Goal: Complete application form

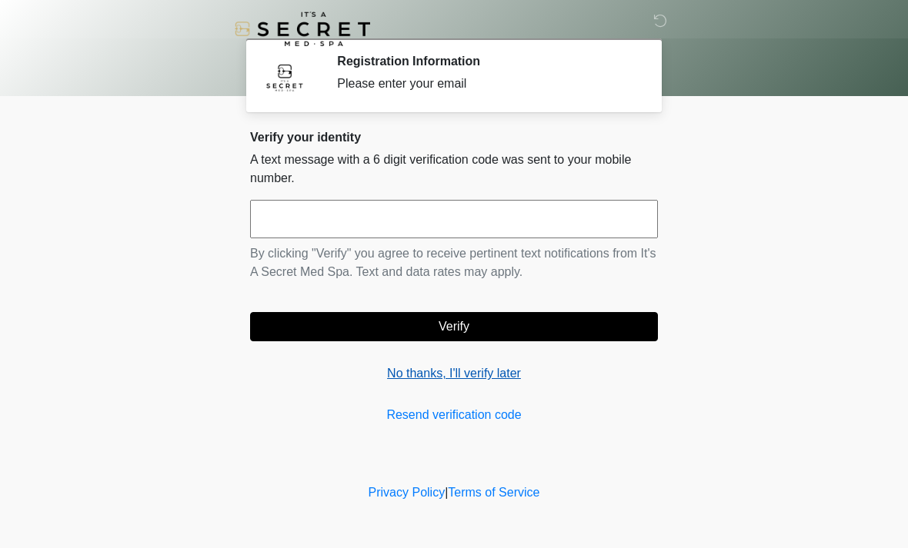
click at [482, 380] on link "No thanks, I'll verify later" at bounding box center [454, 374] width 408 height 18
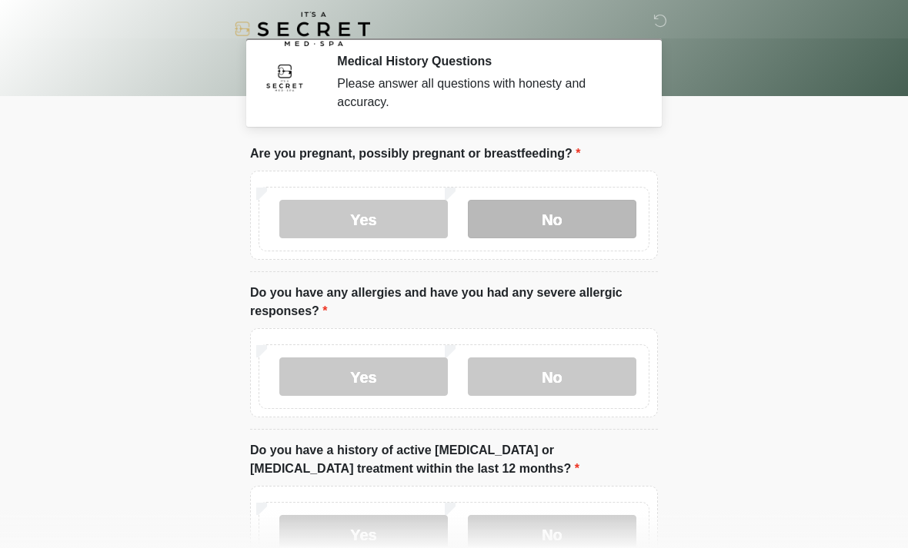
click at [557, 217] on label "No" at bounding box center [552, 219] width 168 height 38
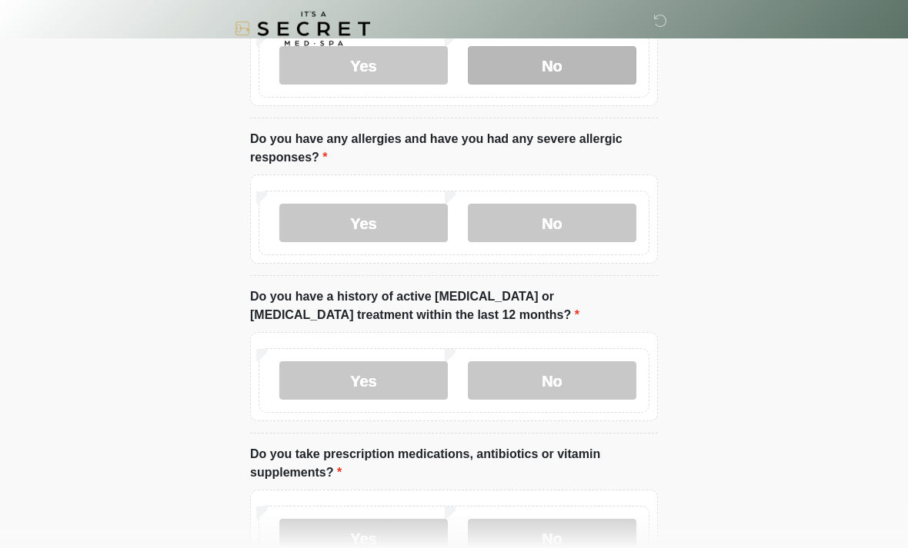
scroll to position [154, 0]
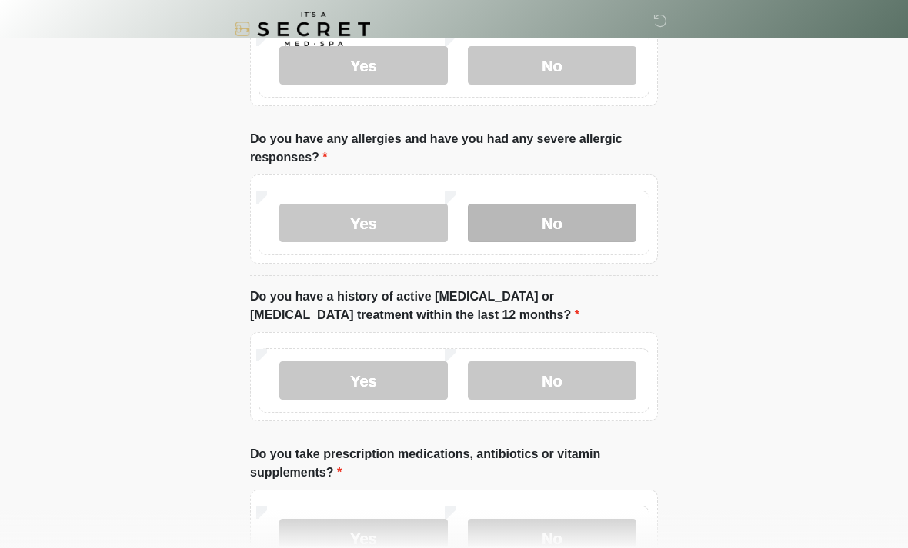
click at [568, 221] on label "No" at bounding box center [552, 223] width 168 height 38
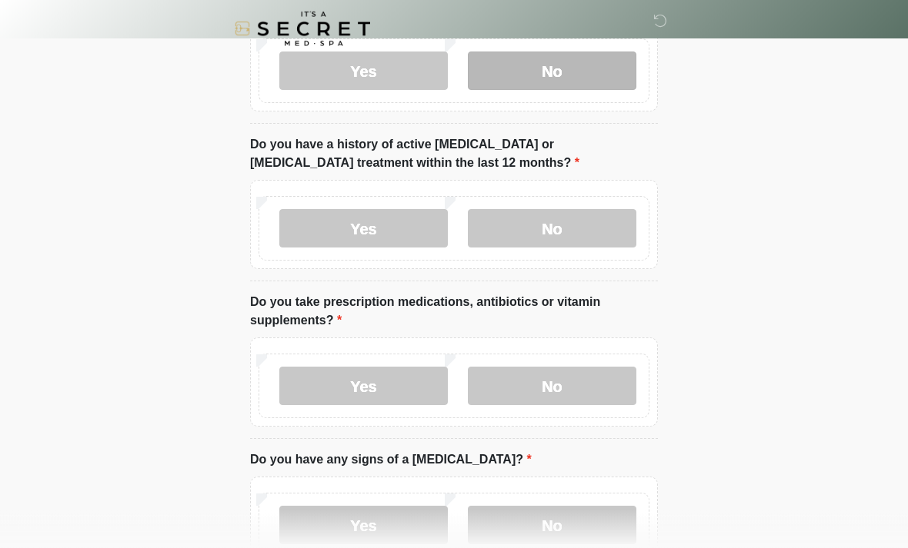
scroll to position [303, 0]
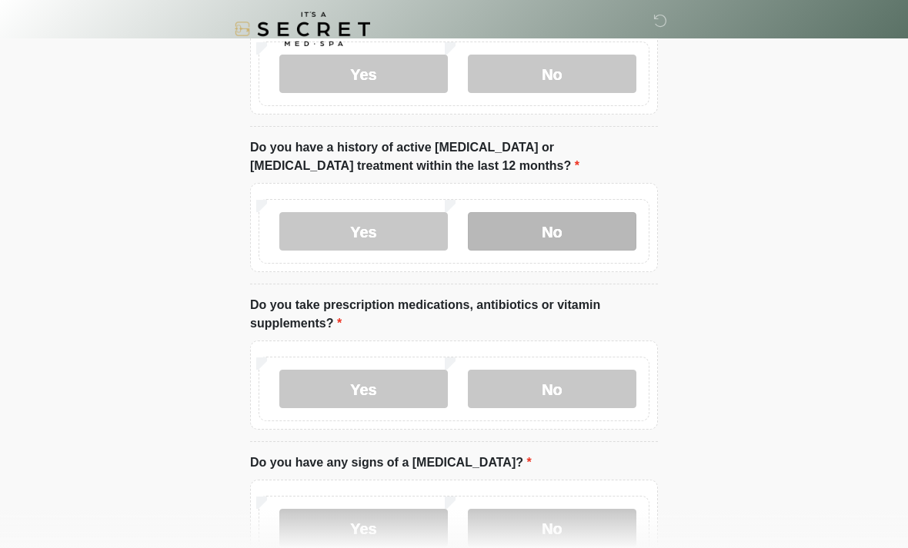
click at [592, 233] on label "No" at bounding box center [552, 231] width 168 height 38
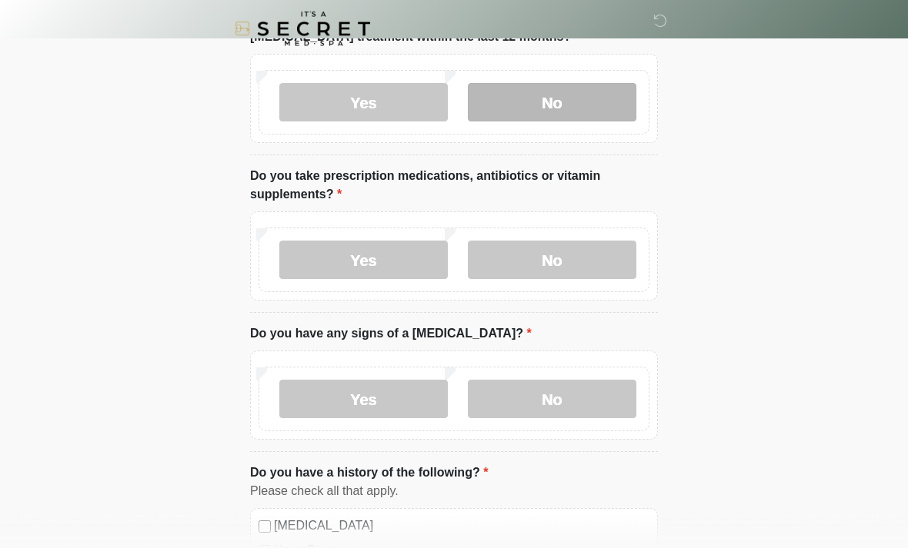
scroll to position [432, 0]
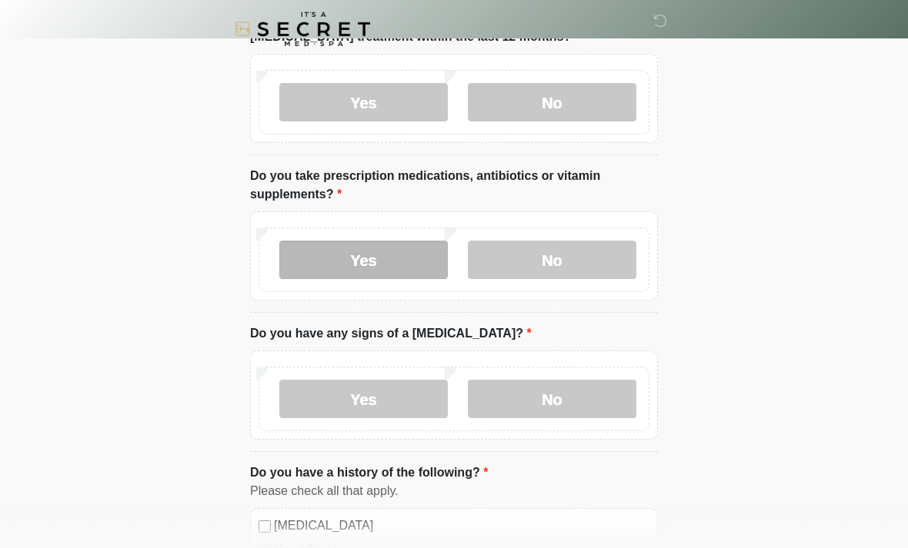
click at [385, 265] on label "Yes" at bounding box center [363, 260] width 168 height 38
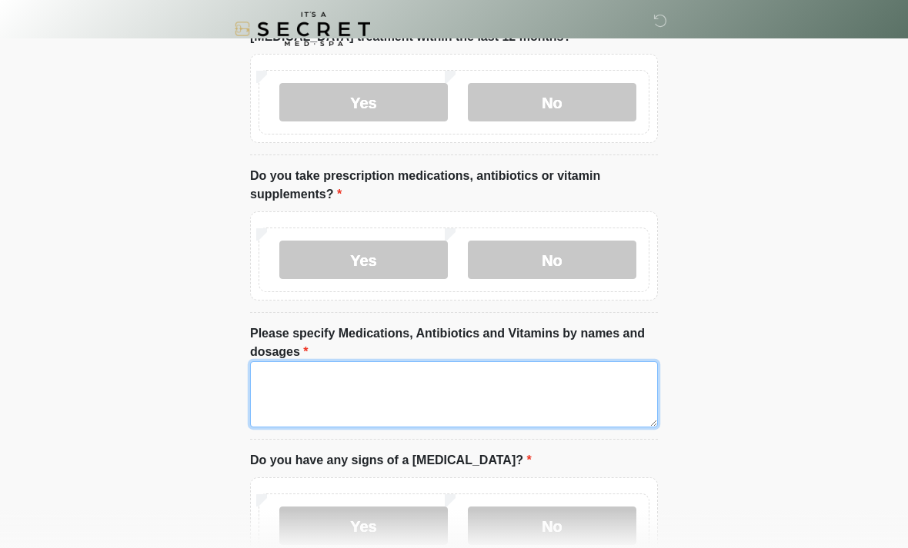
click at [488, 387] on textarea "Please specify Medications, Antibiotics and Vitamins by names and dosages" at bounding box center [454, 394] width 408 height 66
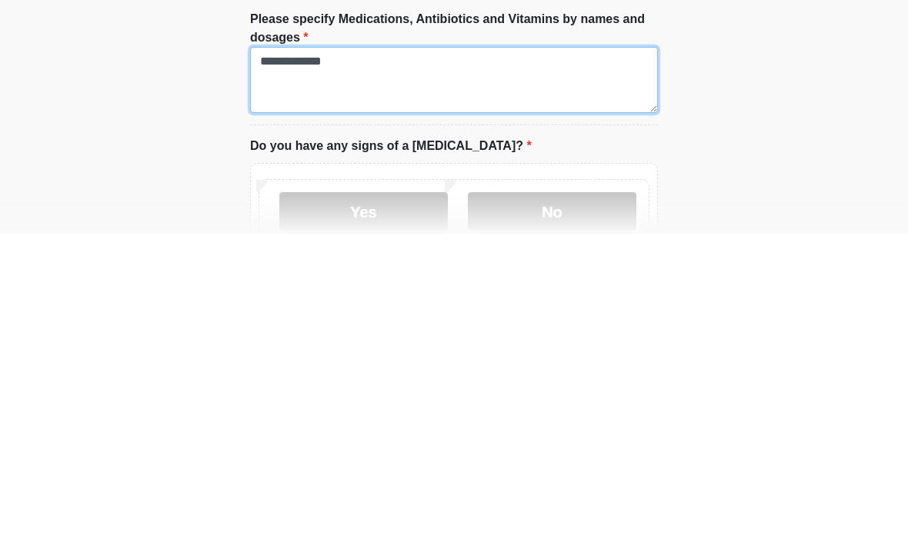
scroll to position [500, 0]
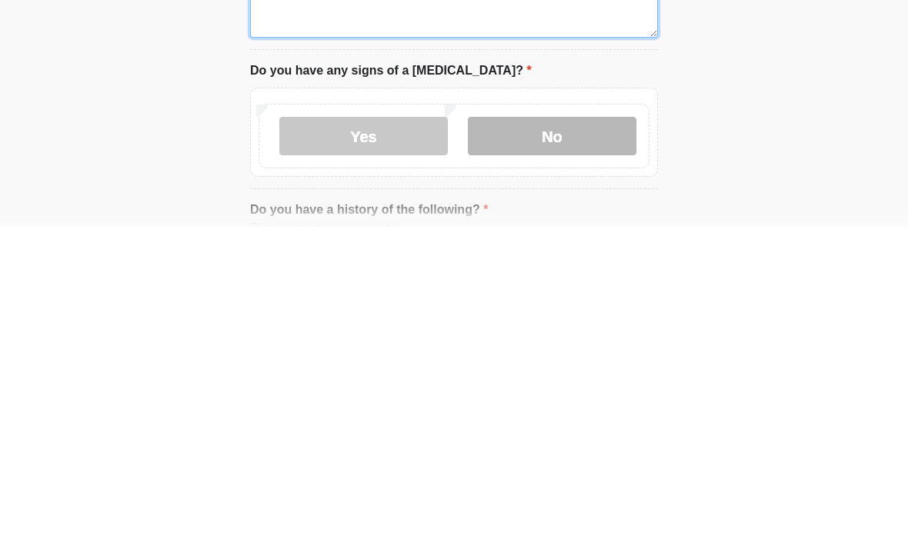
type textarea "**********"
click at [586, 439] on label "No" at bounding box center [552, 458] width 168 height 38
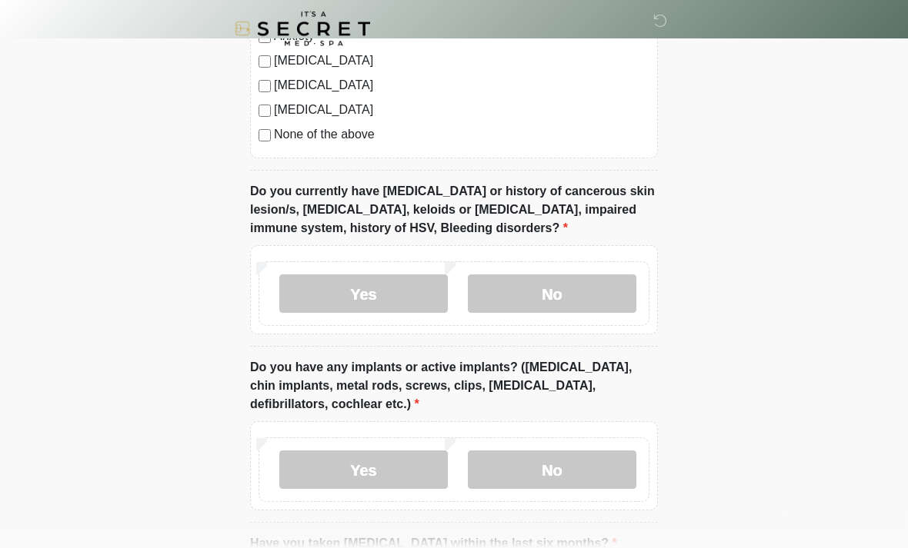
scroll to position [1221, 0]
click at [598, 283] on label "No" at bounding box center [552, 294] width 168 height 38
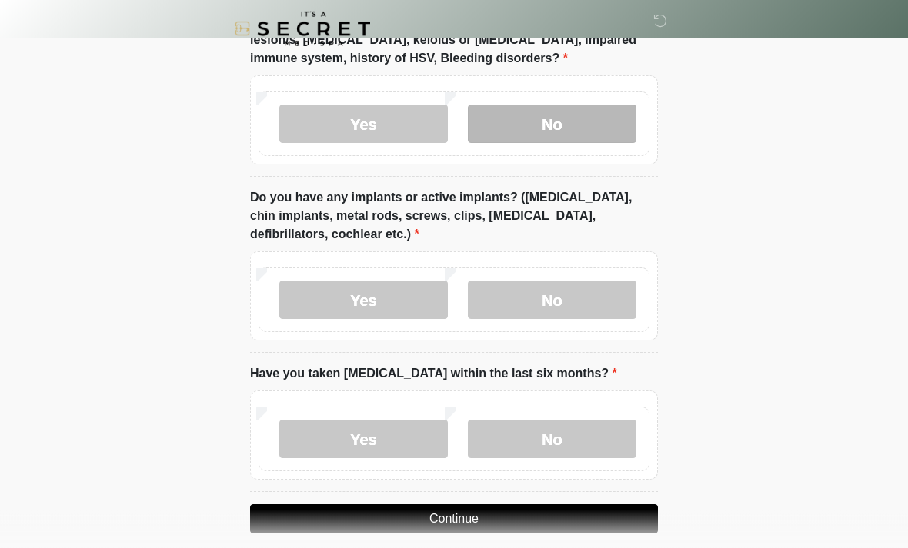
scroll to position [1405, 0]
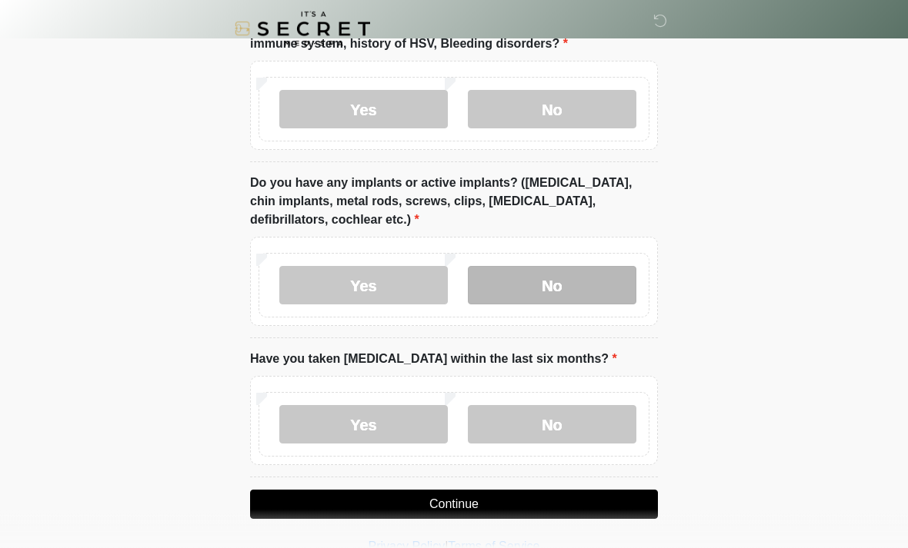
click at [598, 275] on label "No" at bounding box center [552, 286] width 168 height 38
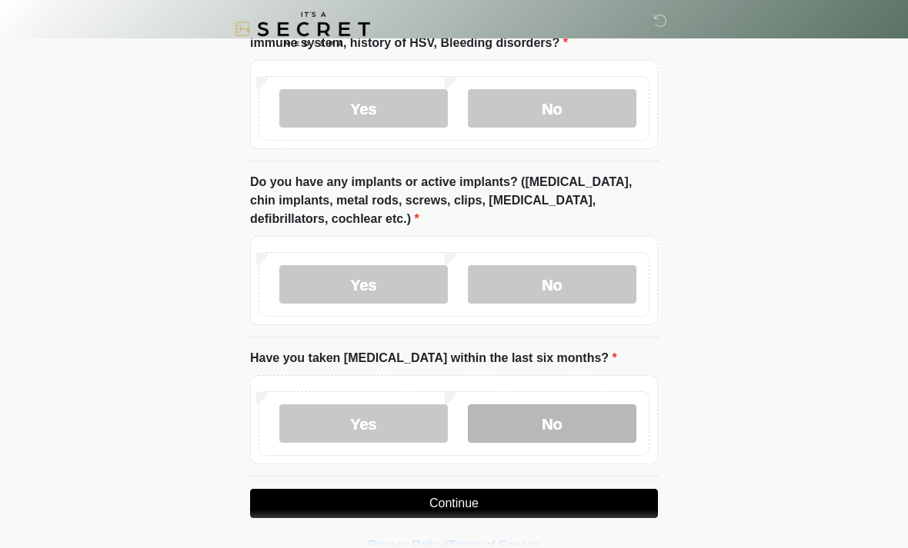
click at [605, 418] on label "No" at bounding box center [552, 424] width 168 height 38
click at [549, 498] on button "Continue" at bounding box center [454, 503] width 408 height 29
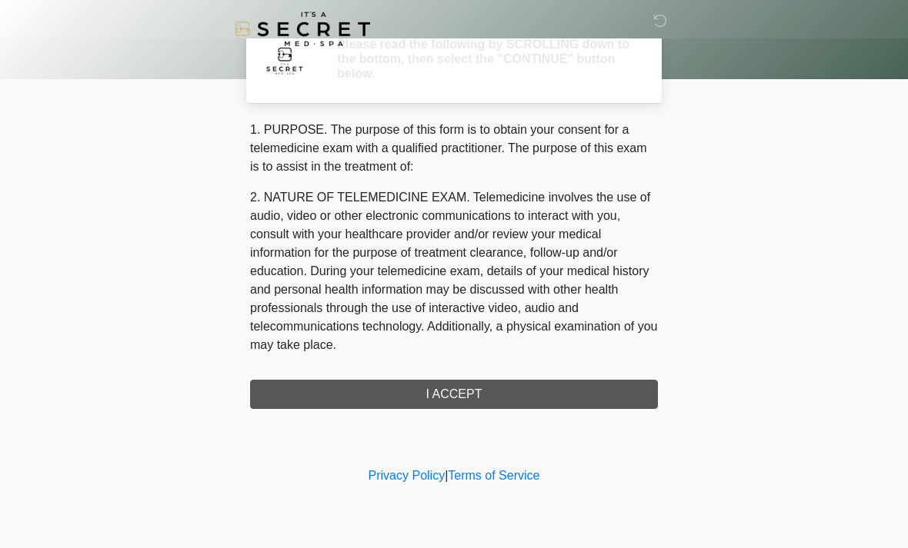
scroll to position [0, 0]
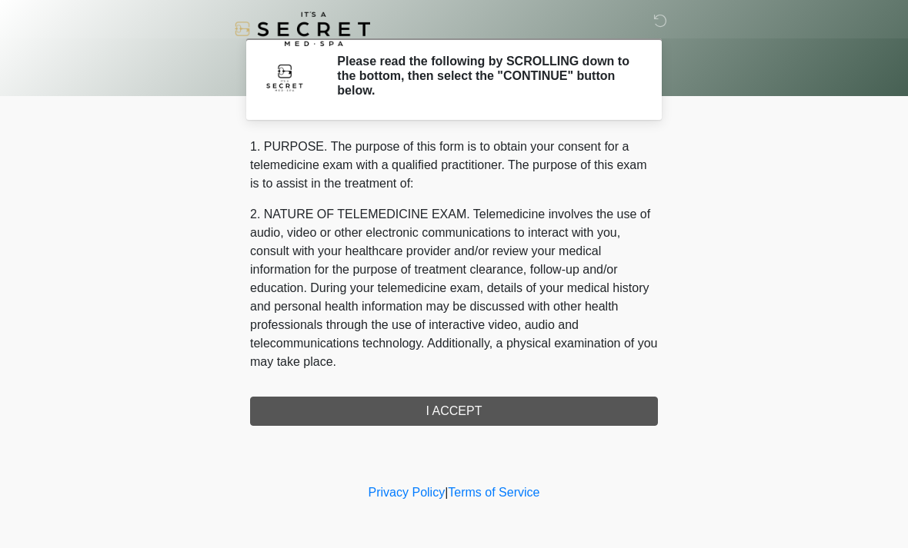
click at [301, 395] on div "1. PURPOSE. The purpose of this form is to obtain your consent for a telemedici…" at bounding box center [454, 282] width 408 height 288
click at [503, 414] on div "1. PURPOSE. The purpose of this form is to obtain your consent for a telemedici…" at bounding box center [454, 282] width 408 height 288
click at [566, 399] on div "1. PURPOSE. The purpose of this form is to obtain your consent for a telemedici…" at bounding box center [454, 282] width 408 height 288
click at [548, 74] on h2 "Please read the following by SCROLLING down to the bottom, then select the "CON…" at bounding box center [486, 76] width 298 height 45
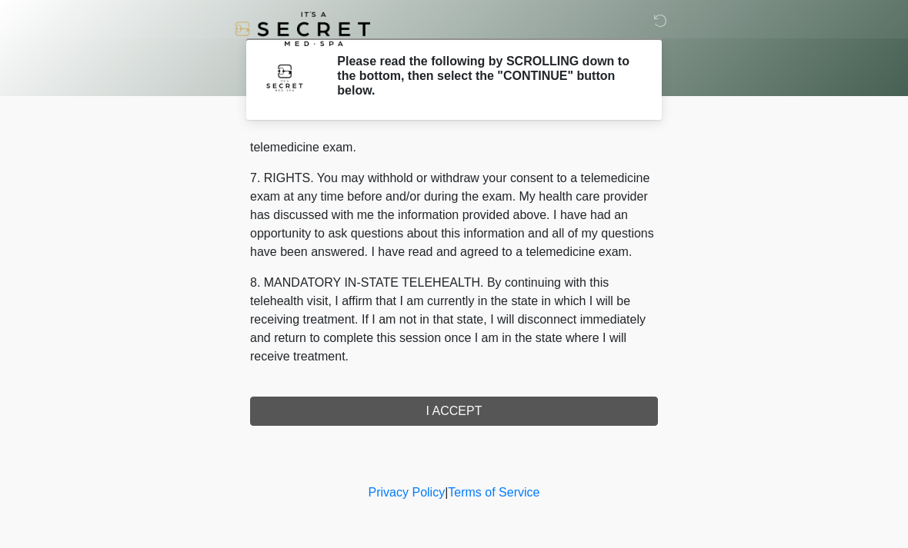
click at [511, 397] on button "I ACCEPT" at bounding box center [454, 411] width 408 height 29
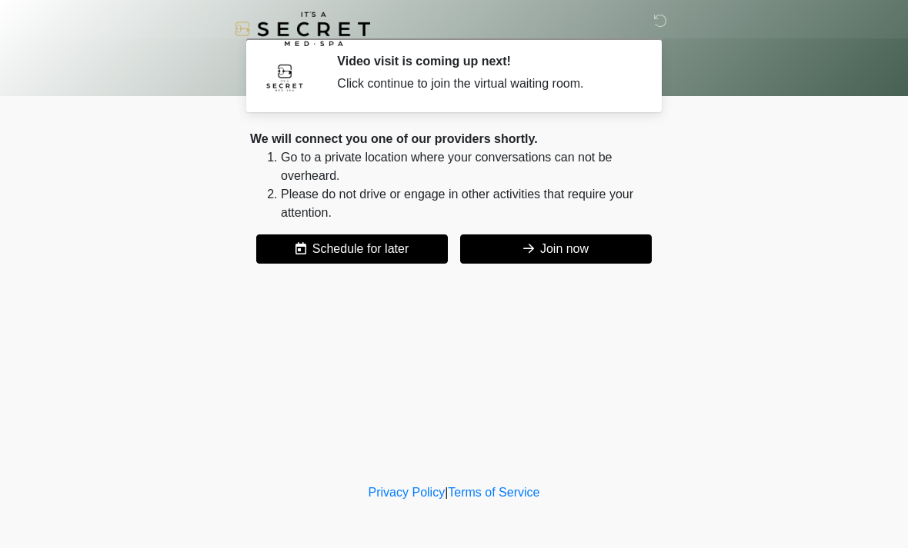
click at [580, 253] on button "Join now" at bounding box center [556, 249] width 192 height 29
